Goal: Information Seeking & Learning: Learn about a topic

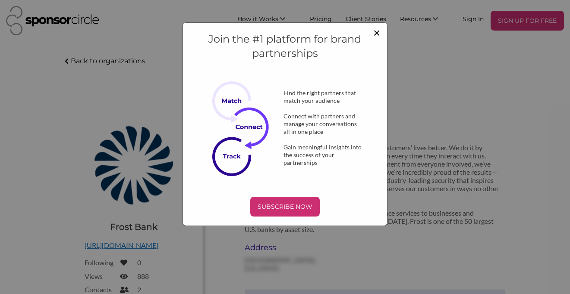
click at [379, 37] on span "×" at bounding box center [376, 32] width 7 height 15
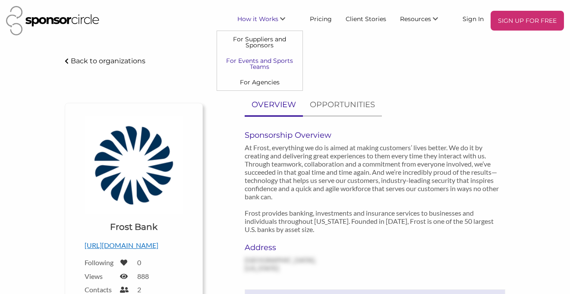
click at [263, 63] on link "For Events and Sports Teams" at bounding box center [259, 64] width 85 height 22
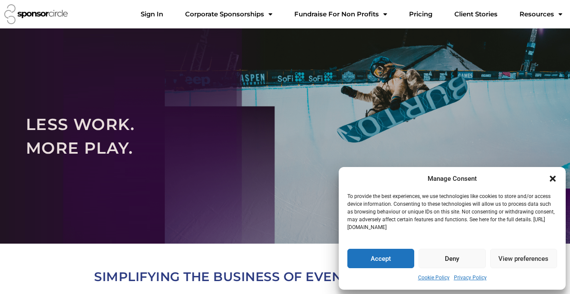
click at [375, 257] on button "Accept" at bounding box center [380, 258] width 67 height 19
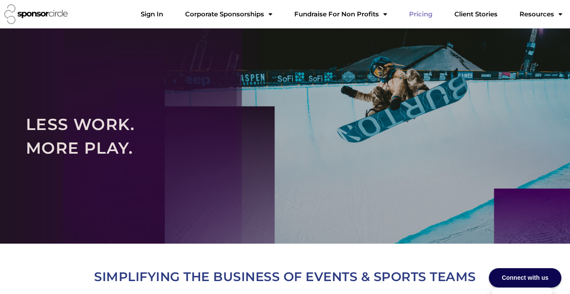
click at [430, 16] on link "Pricing" at bounding box center [420, 14] width 37 height 17
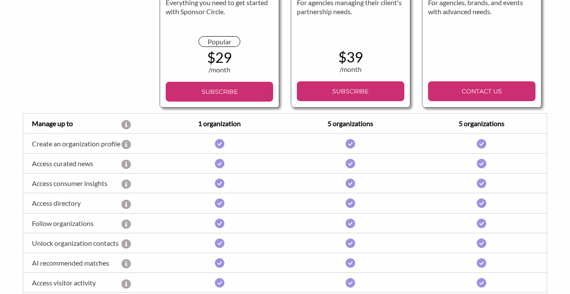
scroll to position [138, 0]
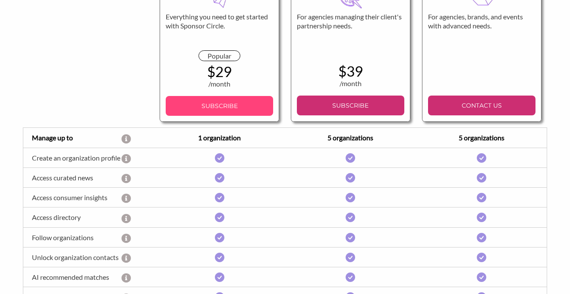
click at [220, 110] on p "SUBSCRIBE" at bounding box center [219, 106] width 100 height 13
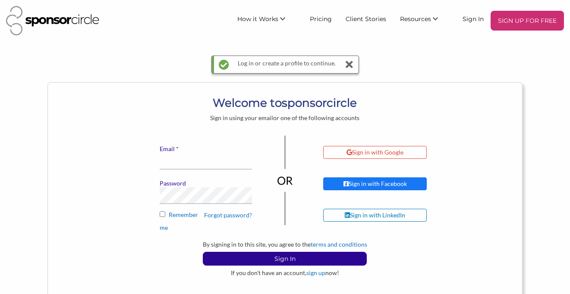
click at [343, 178] on div "Sign in with Facebook" at bounding box center [374, 184] width 103 height 13
click at [317, 274] on link "sign up" at bounding box center [315, 272] width 19 height 7
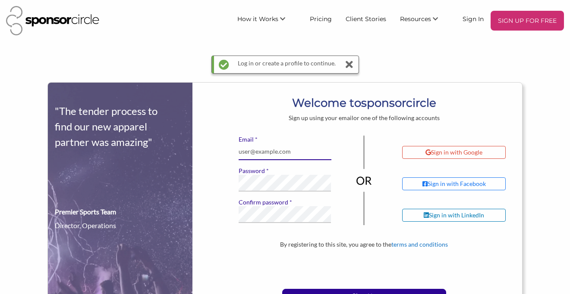
click at [268, 154] on input "* Email" at bounding box center [284, 152] width 92 height 17
type input "devonrickj@gmail.com"
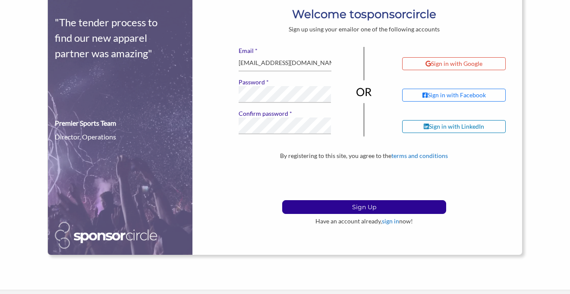
scroll to position [94, 0]
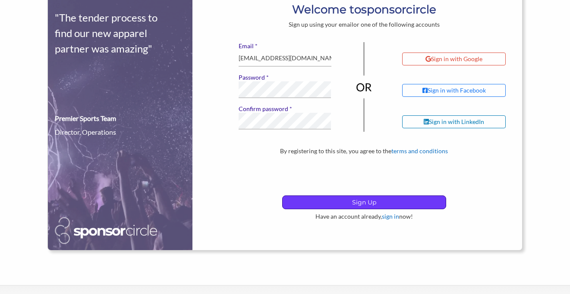
click at [343, 206] on p "Sign Up" at bounding box center [363, 202] width 163 height 13
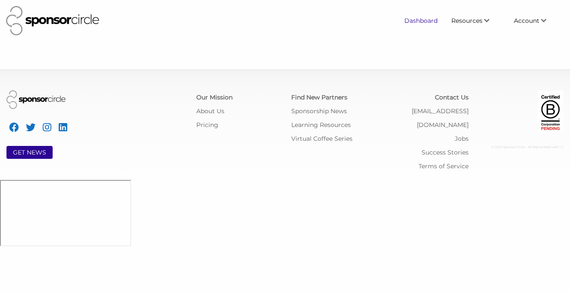
click at [418, 22] on link "Dashboard" at bounding box center [420, 21] width 47 height 16
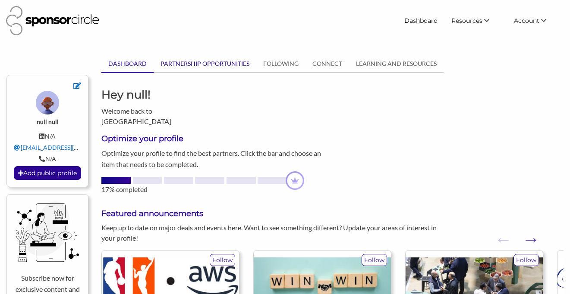
click at [204, 62] on link "PARTNERSHIP OPPORTUNITIES" at bounding box center [204, 64] width 103 height 16
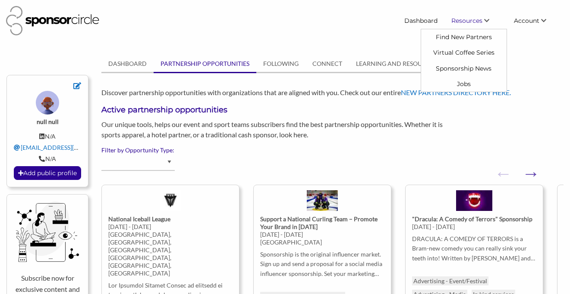
click at [467, 20] on span "Resources" at bounding box center [466, 21] width 31 height 8
click at [452, 35] on link "Find New Partners" at bounding box center [463, 37] width 85 height 16
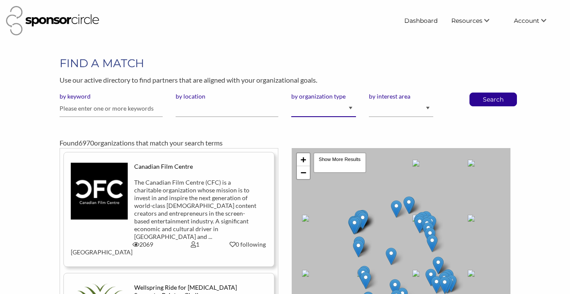
click at [343, 107] on select "I am an event organizer seeking new partnerships with suppliers, exhibitors or …" at bounding box center [323, 108] width 64 height 17
select select "Property"
click at [291, 100] on select "I am an event organizer seeking new partnerships with suppliers, exhibitors or …" at bounding box center [323, 108] width 64 height 17
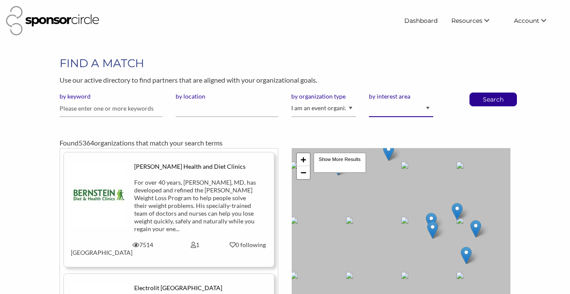
click at [429, 110] on select "Animal Welfare Arts and Culture Business and Entrepreneurship Community Diversi…" at bounding box center [401, 108] width 64 height 17
click at [238, 109] on input "by location" at bounding box center [226, 108] width 103 height 17
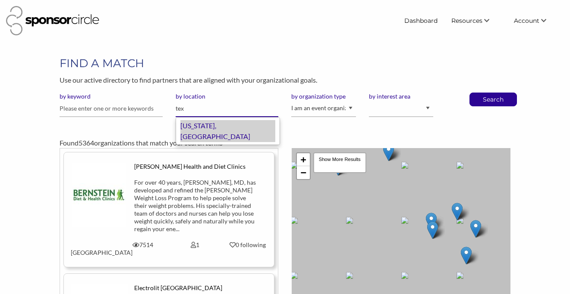
click at [210, 128] on div "Texas, United States of America" at bounding box center [227, 131] width 95 height 22
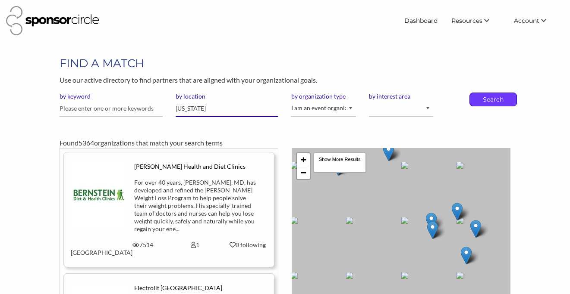
type input "Texas"
click at [499, 100] on p "Search" at bounding box center [493, 99] width 28 height 13
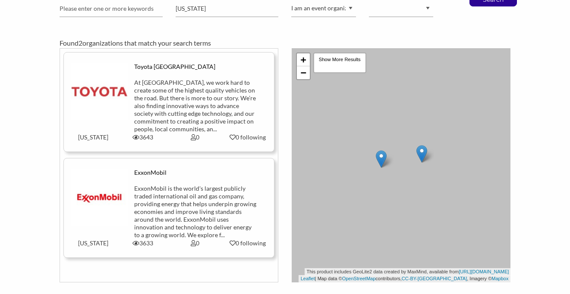
scroll to position [69, 0]
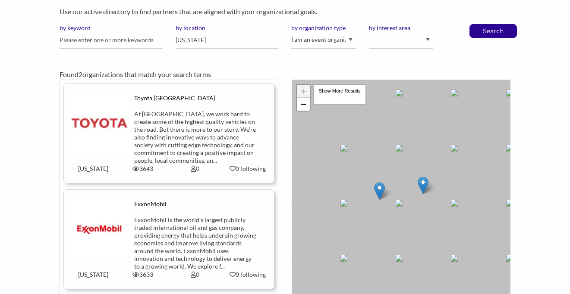
click at [100, 122] on img at bounding box center [99, 122] width 57 height 57
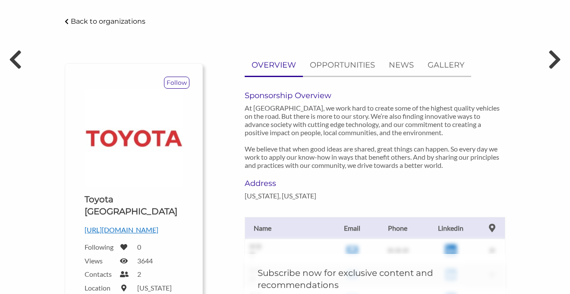
scroll to position [33, 0]
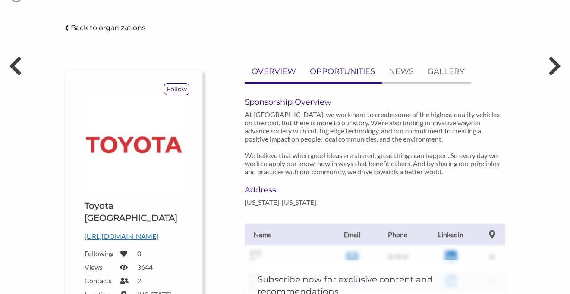
click at [341, 66] on p "OPPORTUNITIES" at bounding box center [342, 72] width 65 height 13
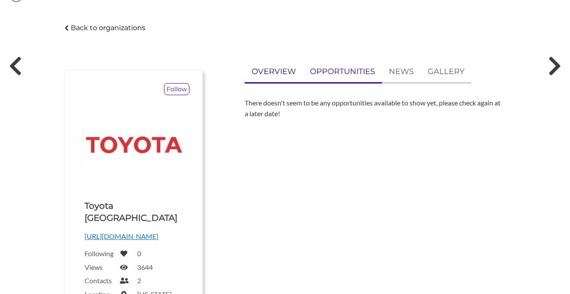
click at [273, 72] on p "OVERVIEW" at bounding box center [273, 72] width 44 height 13
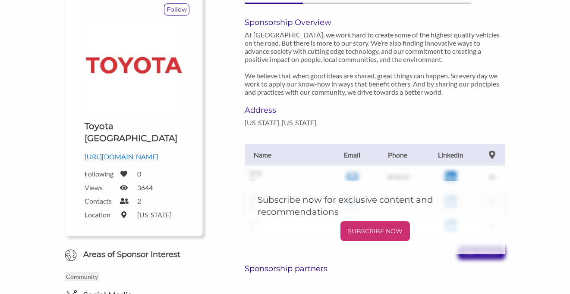
scroll to position [0, 0]
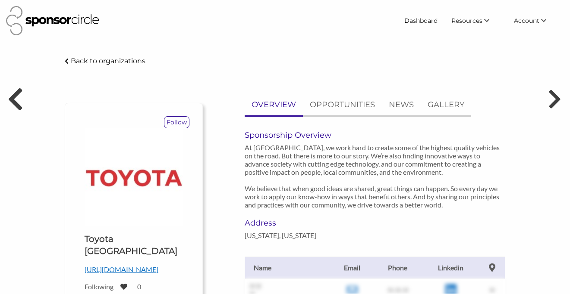
click at [19, 98] on icon at bounding box center [15, 99] width 16 height 26
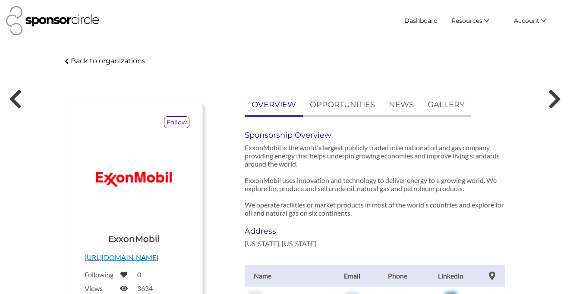
click at [99, 63] on p "Back to organizations" at bounding box center [108, 61] width 75 height 8
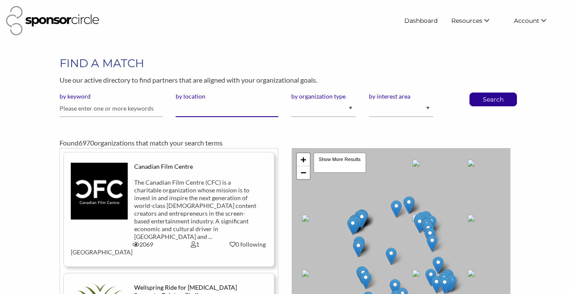
click at [229, 114] on input "by location" at bounding box center [226, 108] width 103 height 17
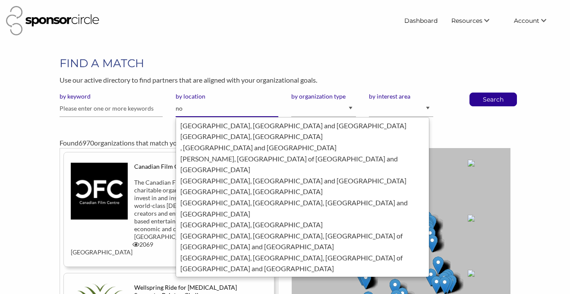
type input "n"
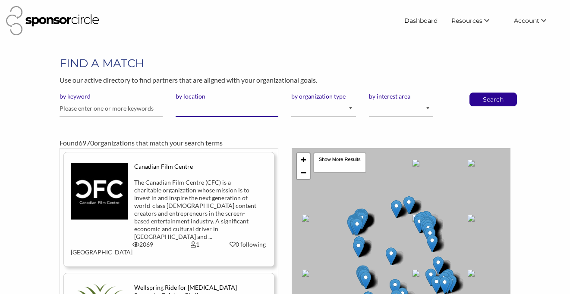
type input "a"
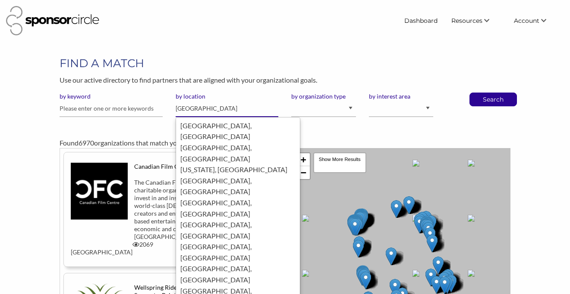
type input "[GEOGRAPHIC_DATA]"
click at [479, 93] on button "Search" at bounding box center [493, 99] width 28 height 13
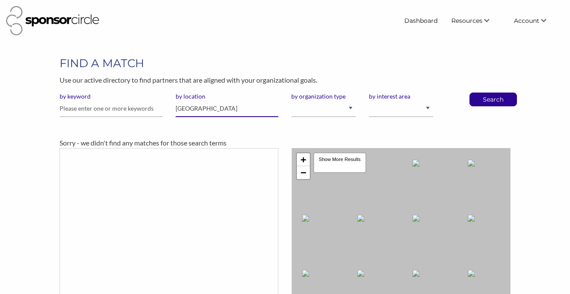
click at [209, 110] on input "[GEOGRAPHIC_DATA]" at bounding box center [226, 108] width 103 height 17
click at [345, 106] on select "I am an event organizer seeking new partnerships with suppliers, exhibitors or …" at bounding box center [323, 108] width 64 height 17
select select "Property"
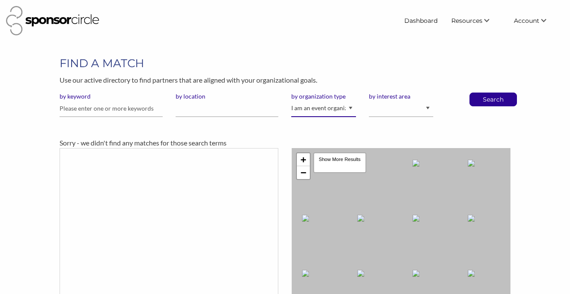
click at [291, 100] on select "I am an event organizer seeking new partnerships with suppliers, exhibitors or …" at bounding box center [323, 108] width 64 height 17
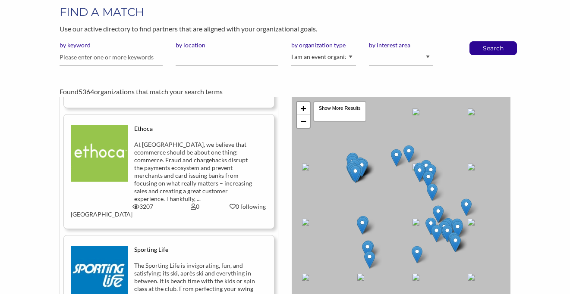
scroll to position [2759, 0]
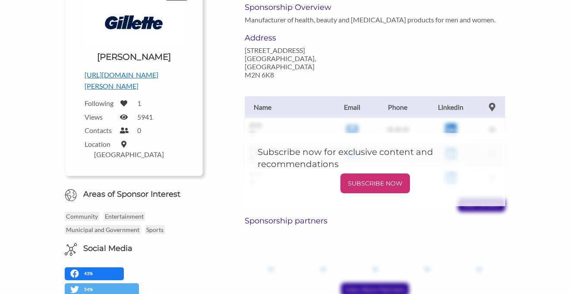
scroll to position [143, 0]
